Goal: Task Accomplishment & Management: Manage account settings

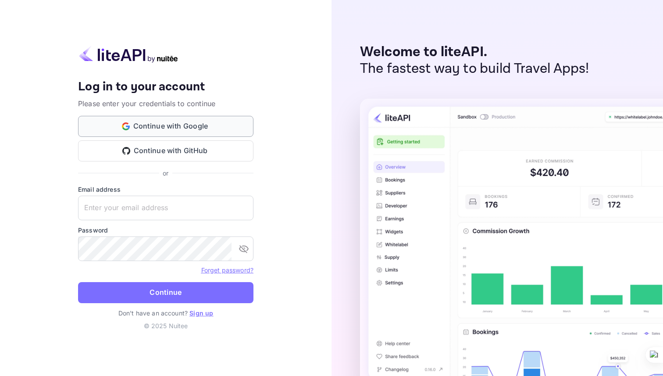
click at [205, 121] on button "Continue with Google" at bounding box center [165, 126] width 175 height 21
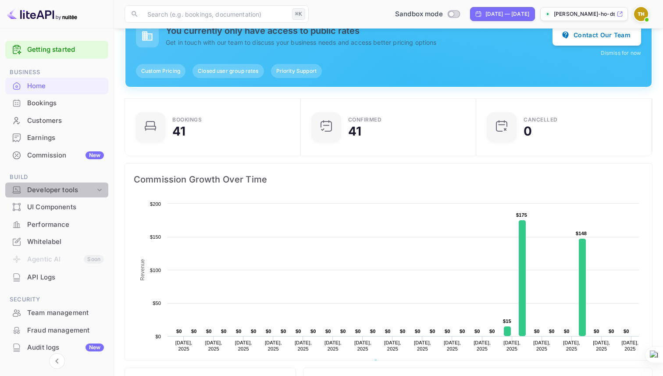
click at [85, 188] on div "Developer tools" at bounding box center [61, 190] width 68 height 10
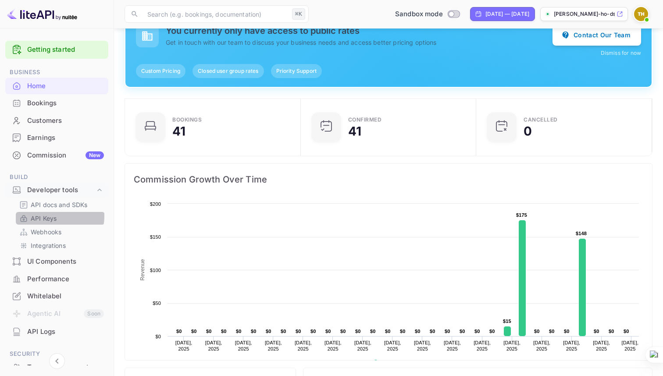
click at [50, 216] on p "API Keys" at bounding box center [44, 217] width 26 height 9
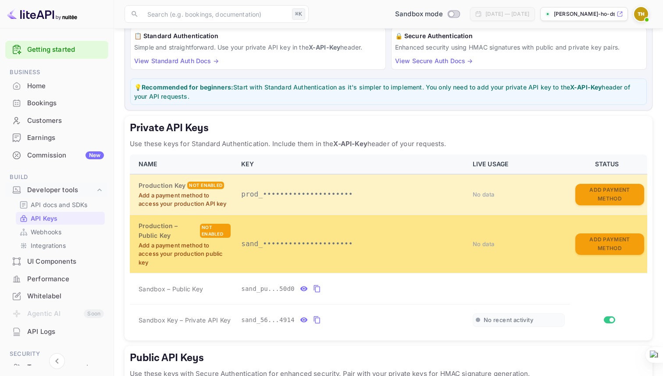
scroll to position [93, 0]
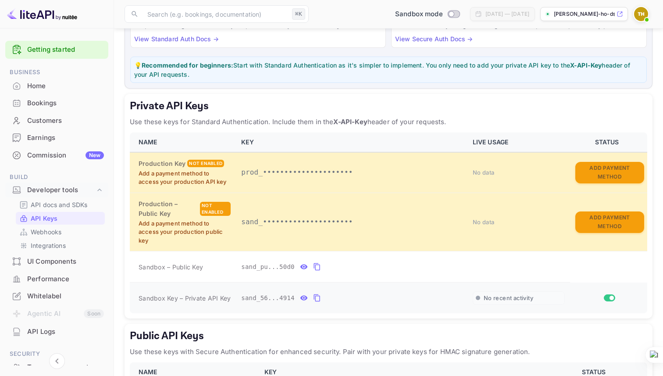
click at [301, 305] on button "private api keys table" at bounding box center [303, 298] width 11 height 14
click at [418, 297] on icon "private api keys table" at bounding box center [419, 297] width 8 height 11
